Goal: Task Accomplishment & Management: Manage account settings

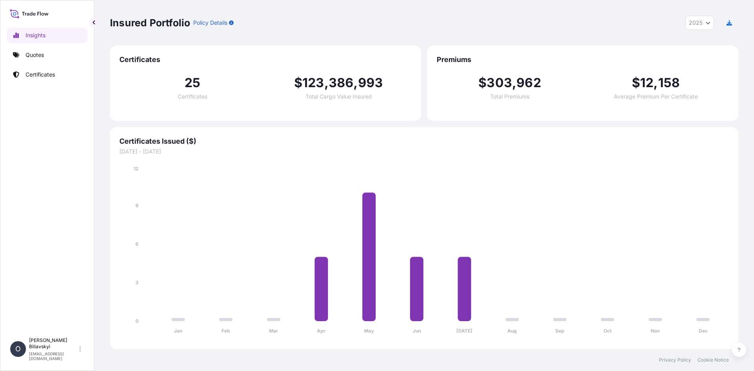
select select "2025"
click at [39, 53] on p "Quotes" at bounding box center [35, 55] width 18 height 8
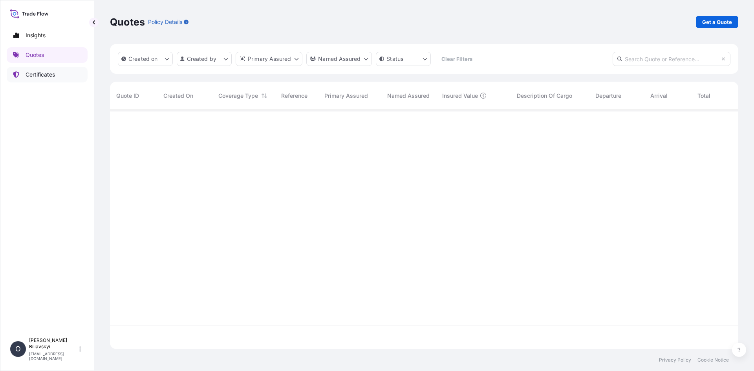
scroll to position [262, 623]
click at [49, 79] on link "Certificates" at bounding box center [47, 75] width 81 height 16
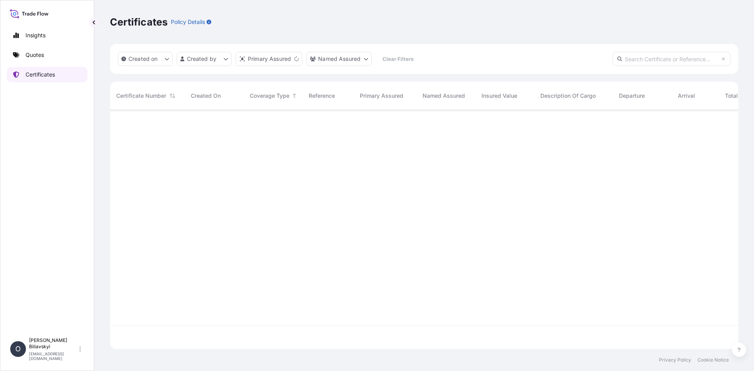
scroll to position [238, 623]
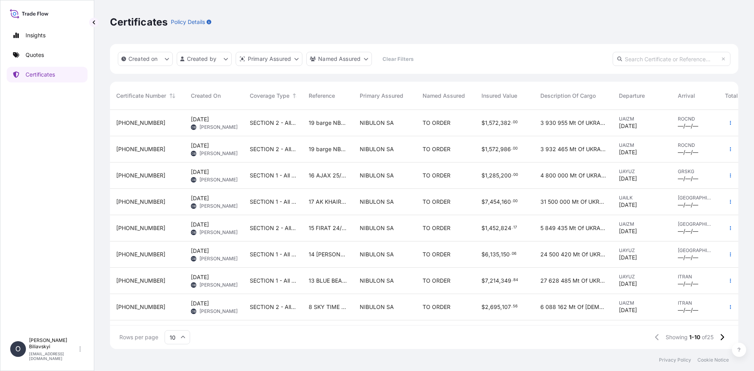
click at [321, 200] on span "17 AK KHAIRA 24/097" at bounding box center [328, 202] width 39 height 8
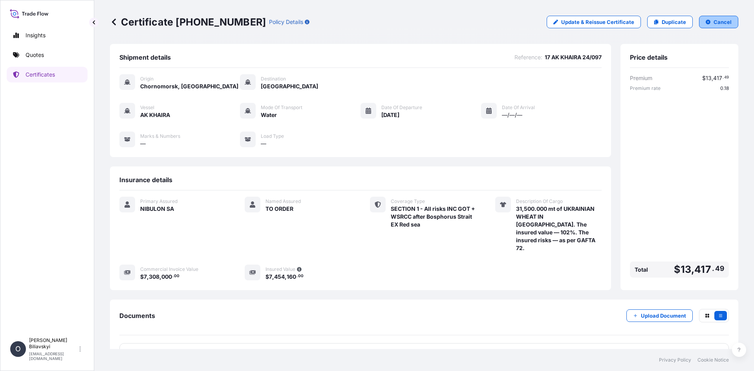
click at [719, 20] on p "Cancel" at bounding box center [723, 22] width 18 height 8
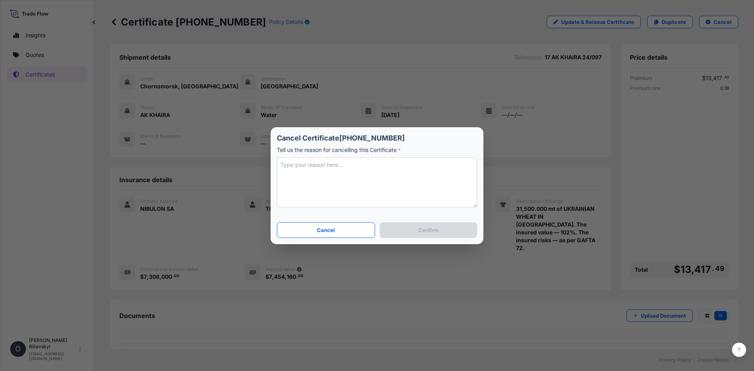
click at [360, 174] on textarea at bounding box center [377, 183] width 200 height 50
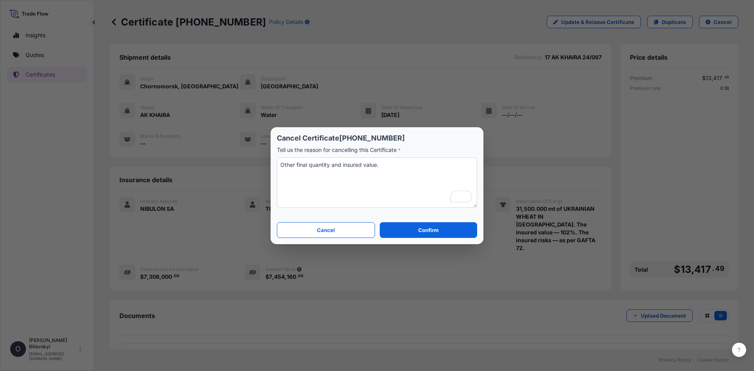
type textarea "Other final quantity and insured value."
click at [448, 227] on button "Confirm" at bounding box center [428, 230] width 97 height 16
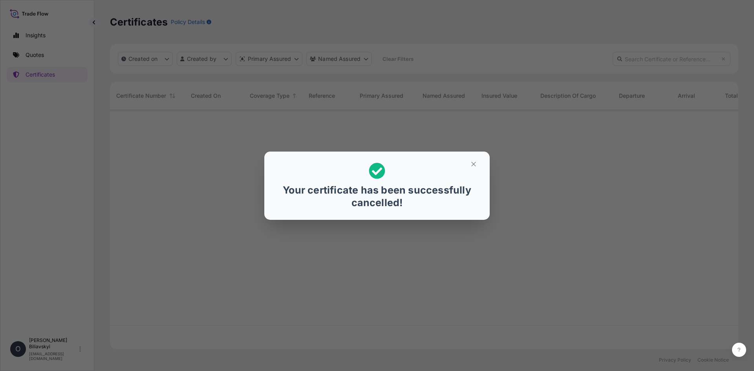
scroll to position [238, 623]
click at [475, 165] on icon "button" at bounding box center [473, 164] width 4 height 4
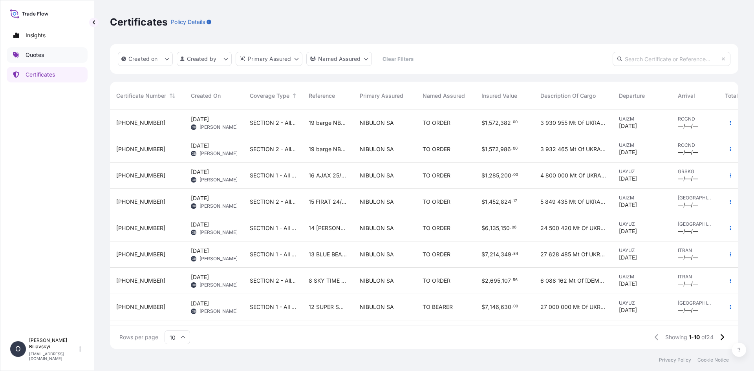
click at [42, 56] on p "Quotes" at bounding box center [35, 55] width 18 height 8
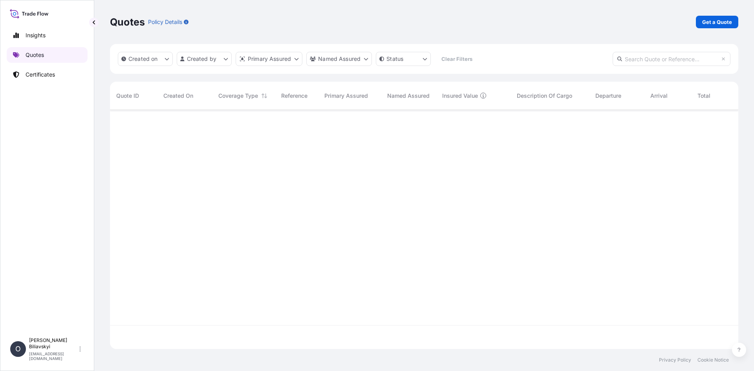
scroll to position [238, 623]
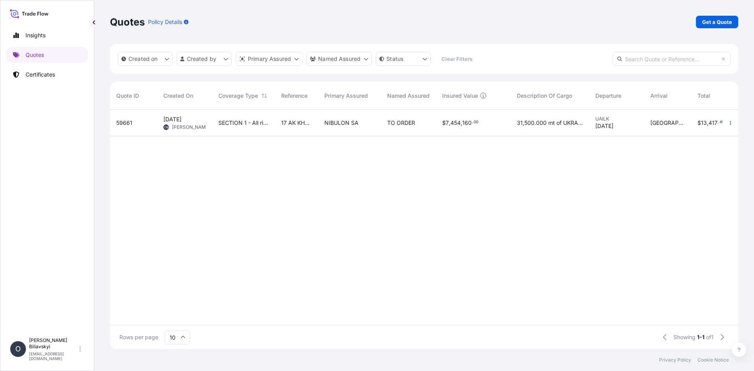
click at [225, 122] on span "SECTION 1 - All risks INC GOT + WSRCC after Bosphorus Strait EX Red sea" at bounding box center [243, 123] width 50 height 8
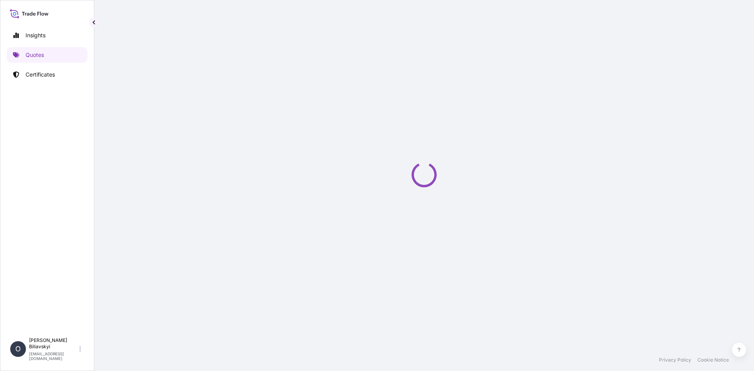
select select "Water"
select select "31538"
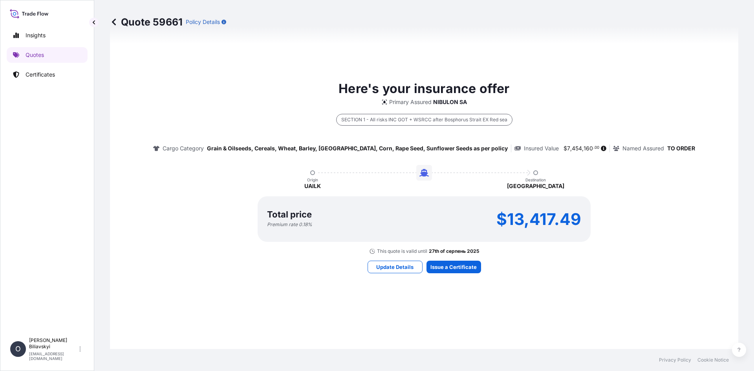
scroll to position [417, 0]
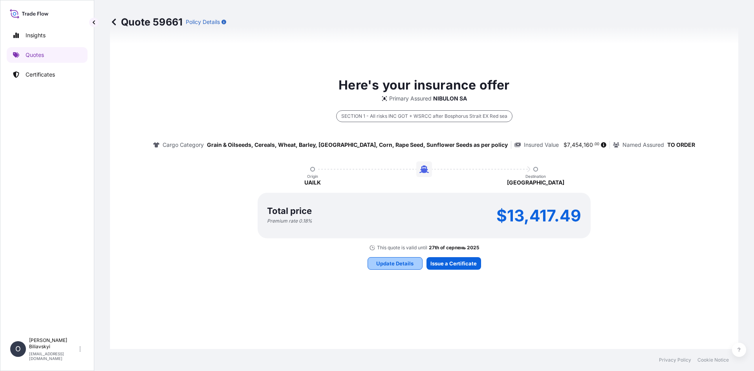
click at [404, 268] on button "Update Details" at bounding box center [395, 263] width 55 height 13
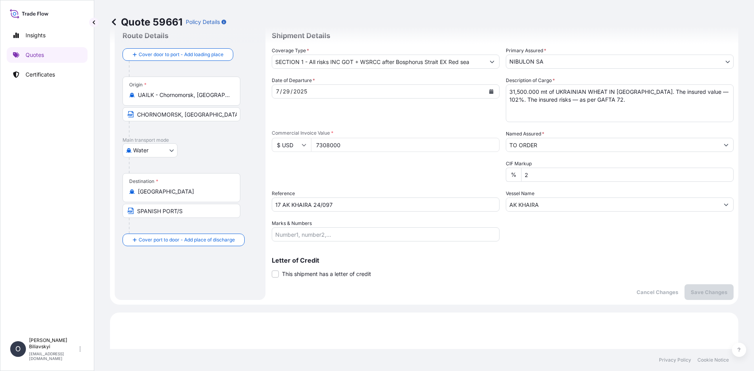
scroll to position [13, 0]
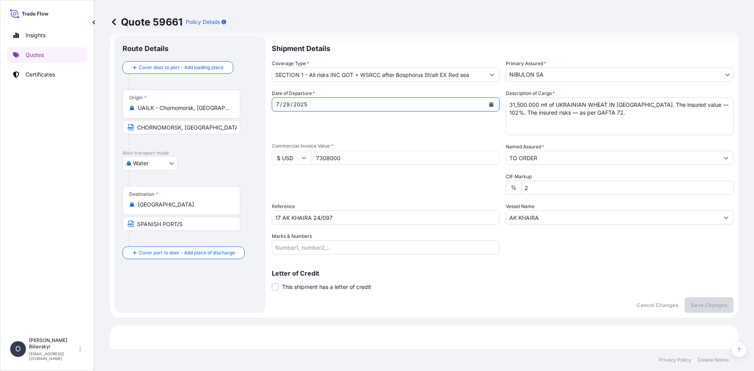
click at [490, 106] on icon "Calendar" at bounding box center [492, 104] width 4 height 5
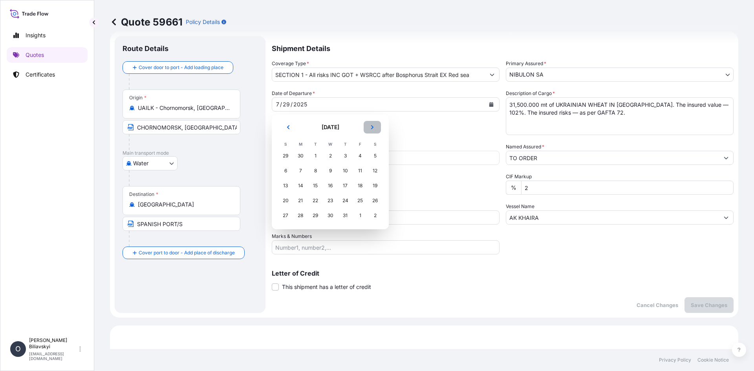
click at [373, 127] on icon "Next" at bounding box center [372, 127] width 2 height 4
click at [297, 190] on div "11" at bounding box center [301, 186] width 14 height 14
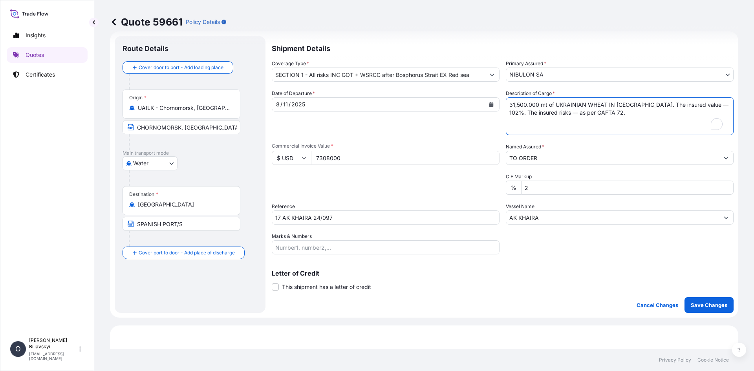
drag, startPoint x: 631, startPoint y: 119, endPoint x: 405, endPoint y: 86, distance: 227.6
click at [405, 86] on div "Shipment Details Coverage Type * SECTION 1 - All risks INC GOT + WSRCC after Bo…" at bounding box center [503, 174] width 462 height 277
paste textarea "0,280.340 mt of UKRAINIAN WHEAT IN [GEOGRAPHIC_DATA]. The insured value — 102%.…"
type textarea "30,280.340 mt of UKRAINIAN WHEAT IN [GEOGRAPHIC_DATA]. The insured value — 102%…"
click at [356, 161] on input "7308000" at bounding box center [405, 158] width 189 height 14
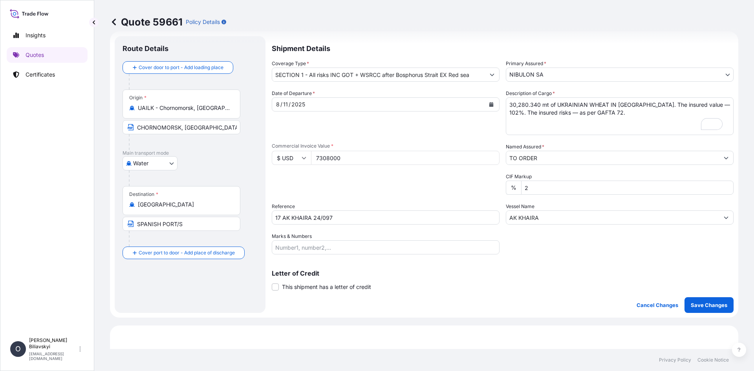
drag, startPoint x: 360, startPoint y: 163, endPoint x: 274, endPoint y: 155, distance: 86.5
click at [274, 155] on div "$ USD 7308000" at bounding box center [386, 158] width 228 height 14
paste input "025038.88"
type input "7025038.88"
click at [708, 305] on p "Save Changes" at bounding box center [709, 305] width 37 height 8
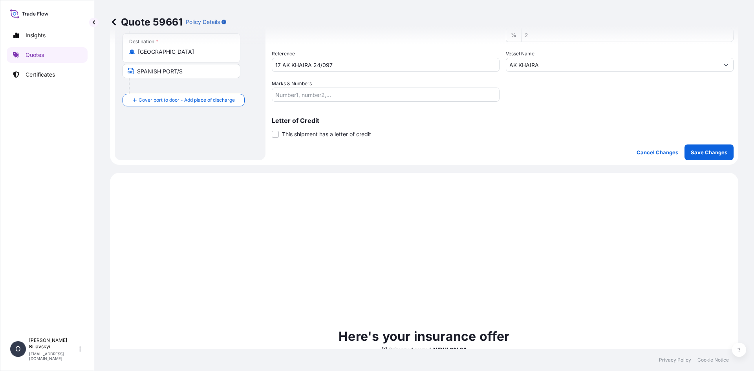
scroll to position [299, 0]
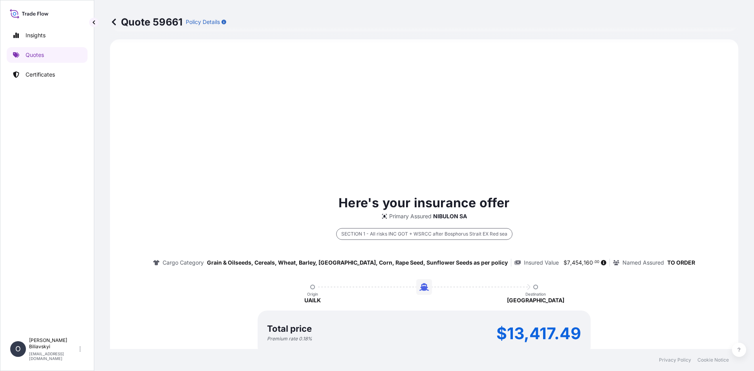
select select "Water"
select select "31538"
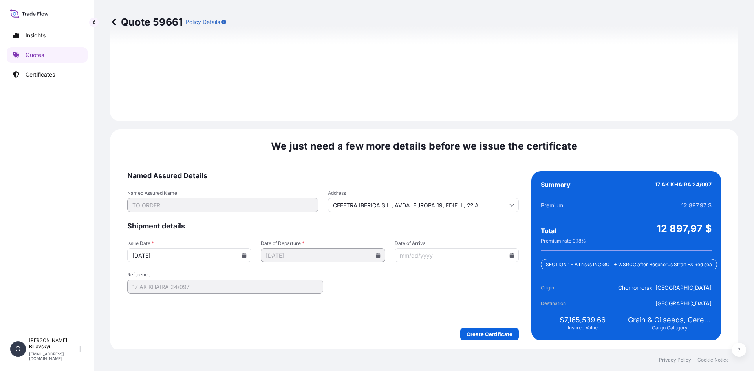
scroll to position [953, 0]
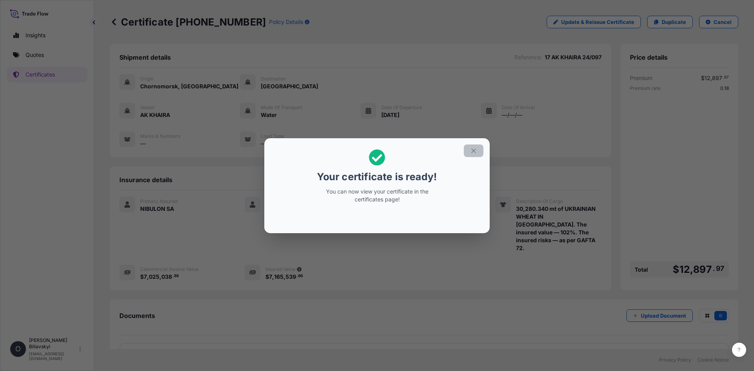
click at [475, 153] on icon "button" at bounding box center [473, 150] width 7 height 7
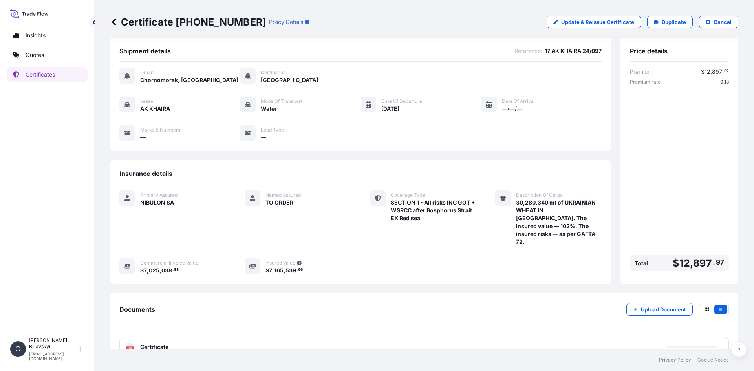
scroll to position [8, 0]
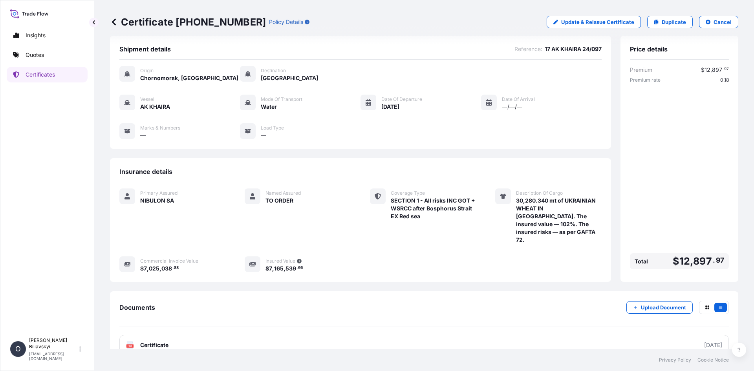
click at [214, 335] on link "PDF Certificate [DATE]" at bounding box center [424, 345] width 610 height 20
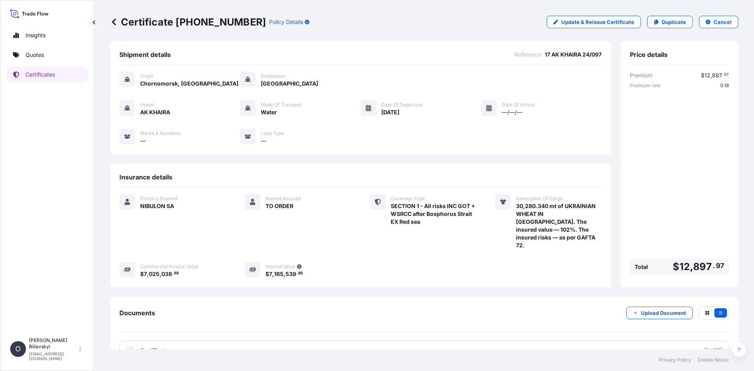
scroll to position [0, 0]
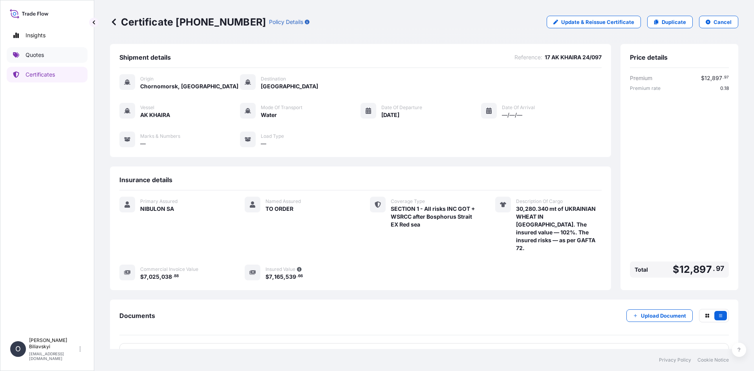
click at [36, 50] on link "Quotes" at bounding box center [47, 55] width 81 height 16
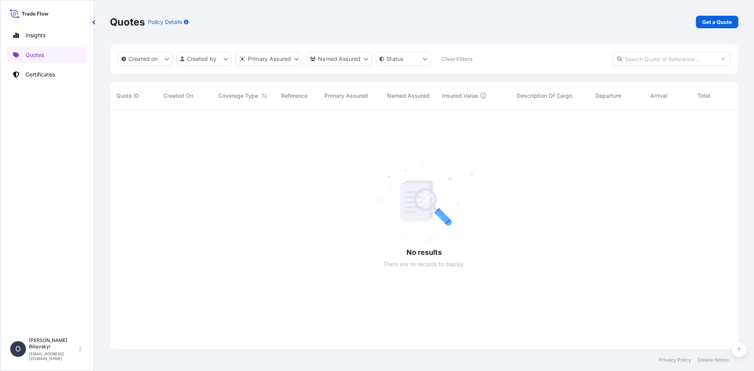
scroll to position [262, 623]
